Goal: Information Seeking & Learning: Learn about a topic

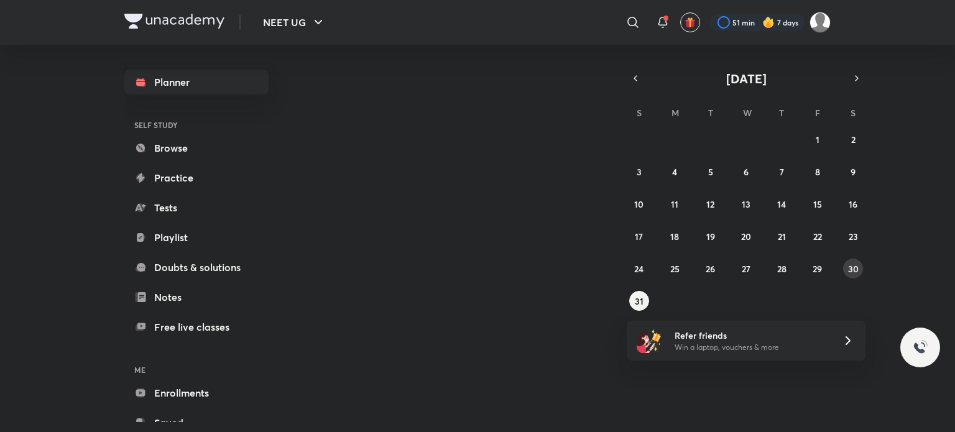
click at [847, 270] on button "30" at bounding box center [853, 269] width 20 height 20
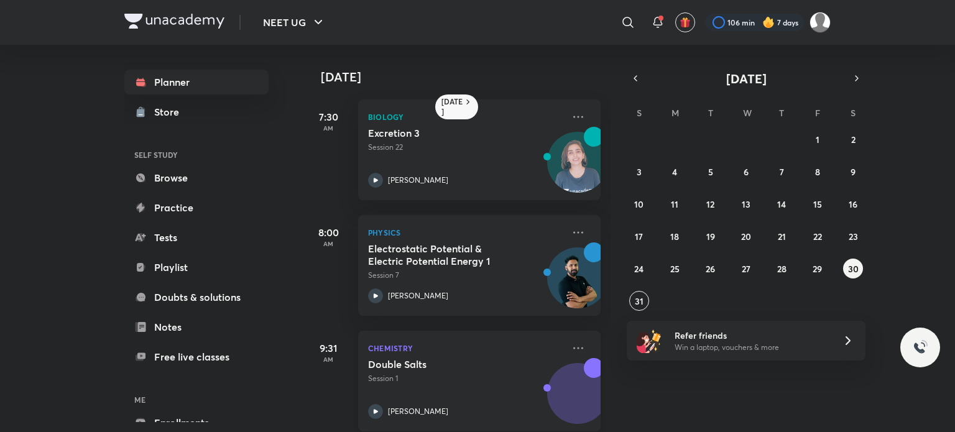
scroll to position [366, 0]
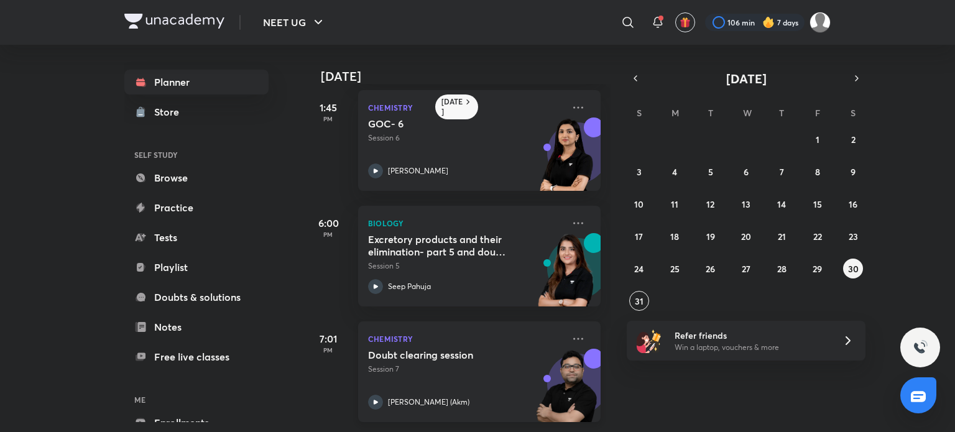
click at [407, 349] on h5 "Doubt clearing session" at bounding box center [445, 355] width 155 height 12
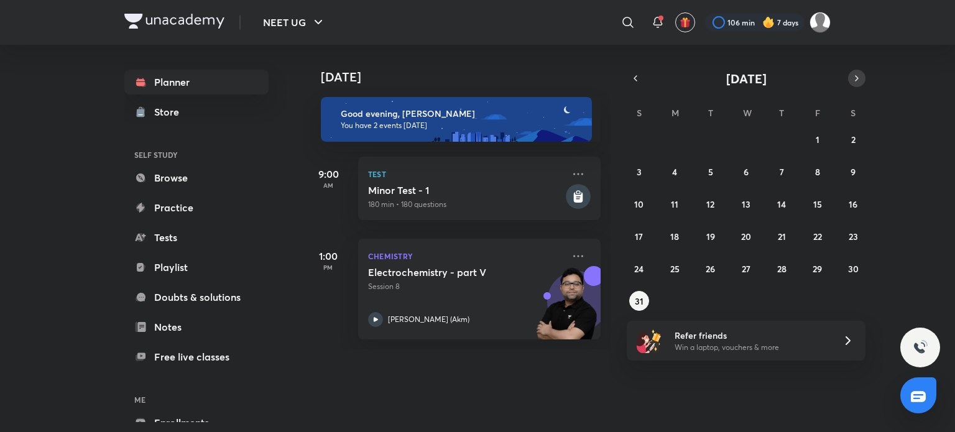
click at [861, 77] on icon "button" at bounding box center [857, 78] width 10 height 11
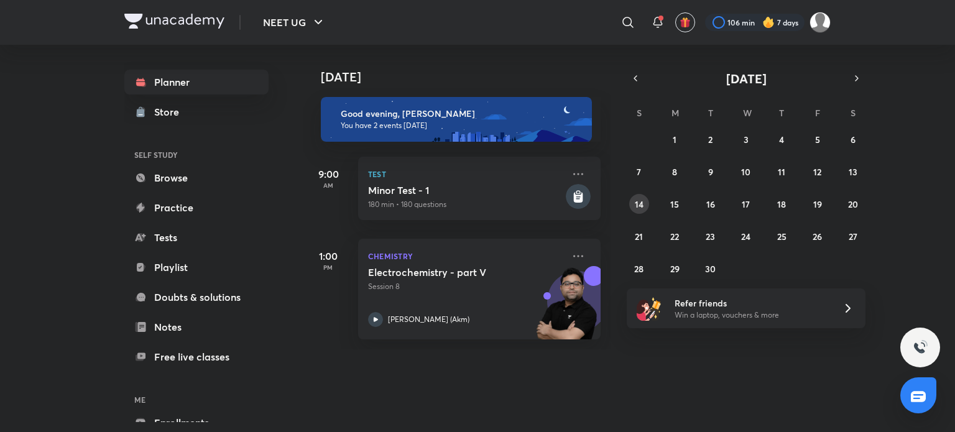
click at [640, 198] on abbr "14" at bounding box center [639, 204] width 9 height 12
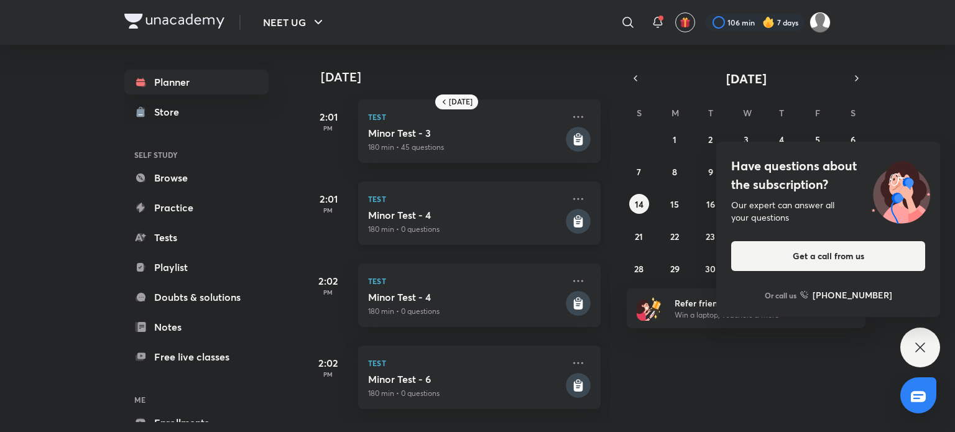
click at [523, 213] on h5 "Minor Test - 4" at bounding box center [465, 215] width 195 height 12
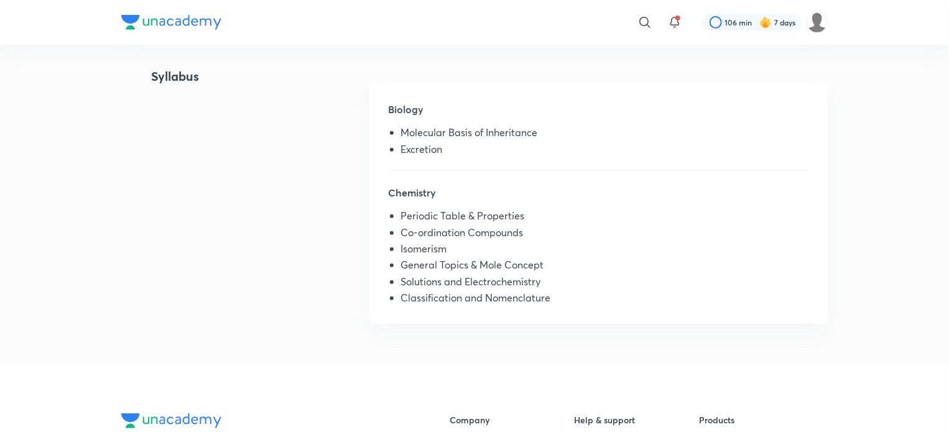
scroll to position [284, 0]
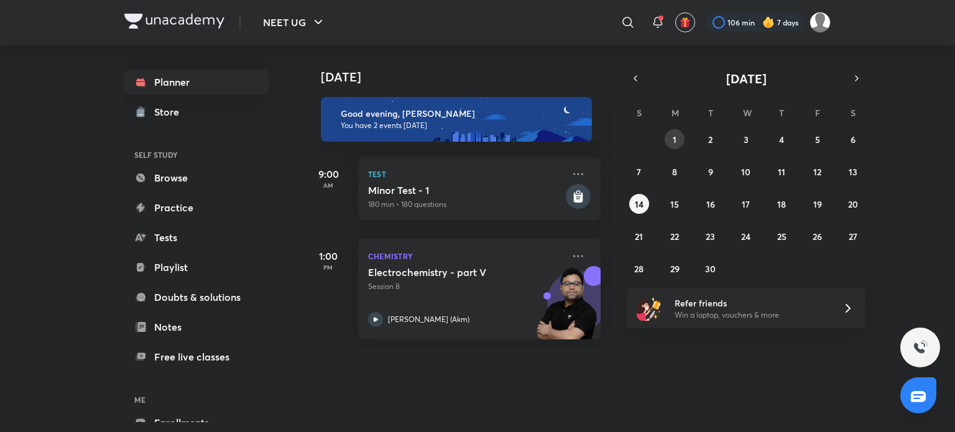
click at [678, 140] on button "1" at bounding box center [675, 139] width 20 height 20
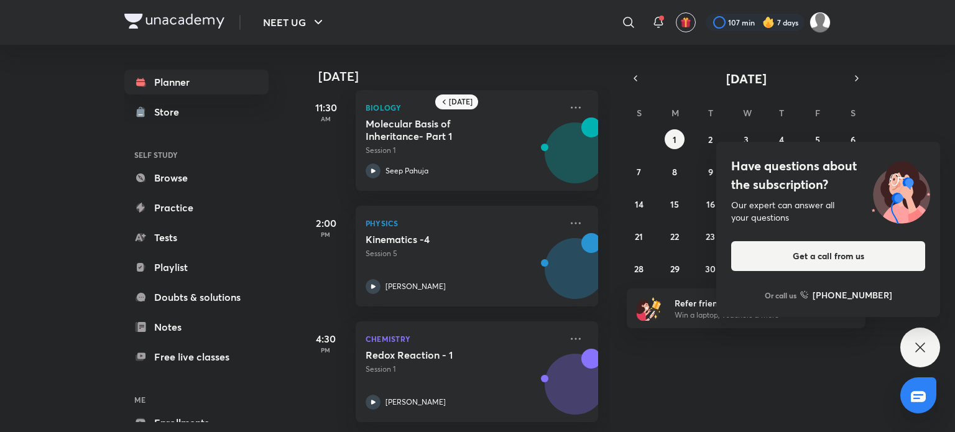
scroll to position [250, 2]
